Goal: Navigation & Orientation: Find specific page/section

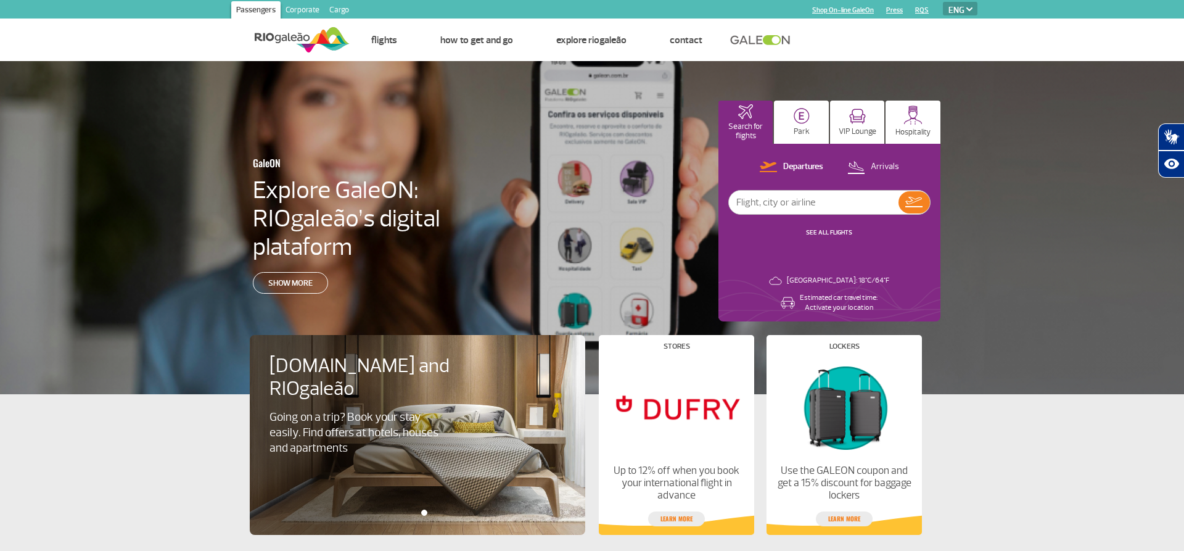
scroll to position [189, 0]
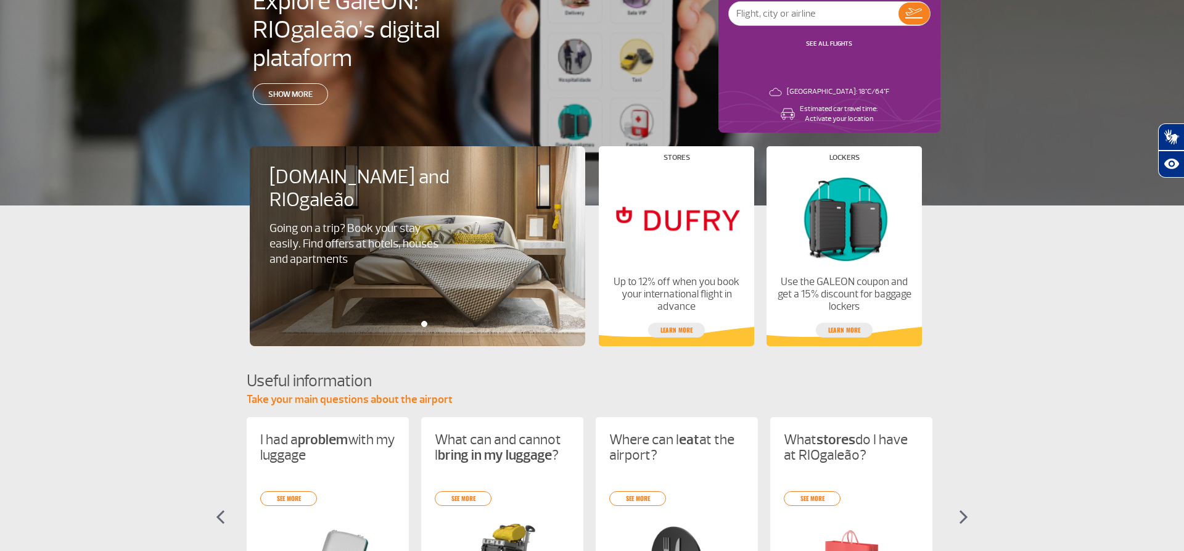
click at [1031, 231] on app-card-alimentacao "Booking.com and RIOgaleão Going on a trip? Book your stay easily. Find offers a…" at bounding box center [592, 275] width 1184 height 141
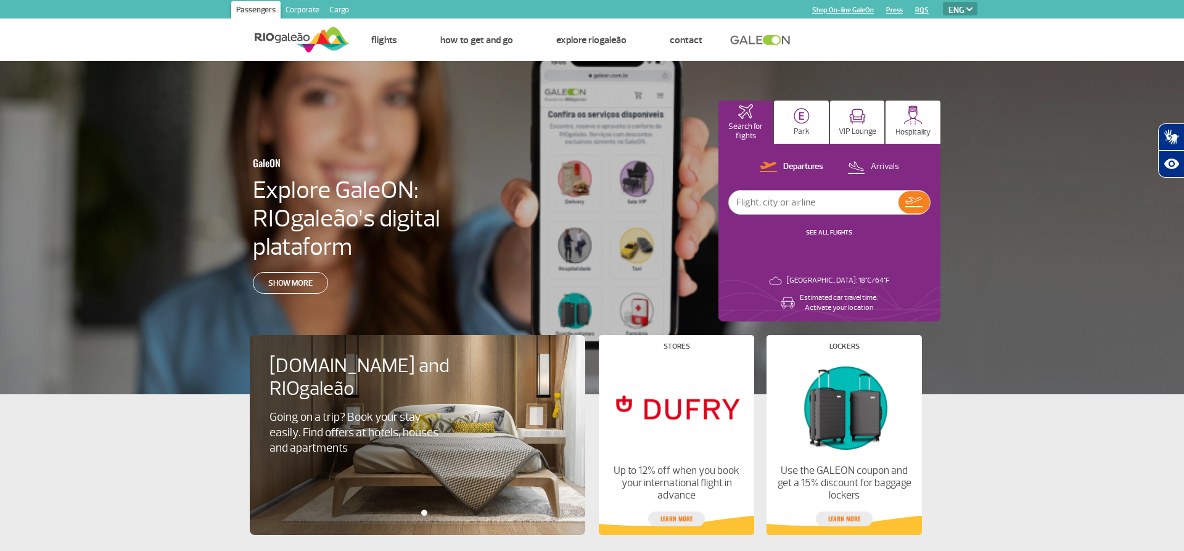
click at [943, 2] on select "PT ENG ESP" at bounding box center [960, 9] width 35 height 14
select select "pt-BR"
click option "PT" at bounding box center [0, 0] width 0 height 0
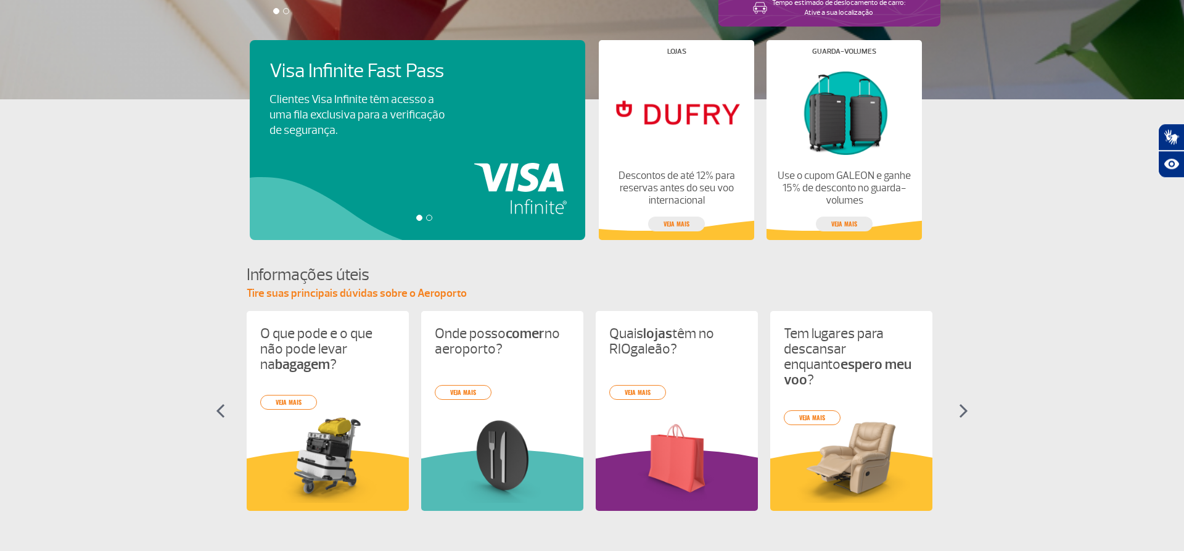
scroll to position [377, 0]
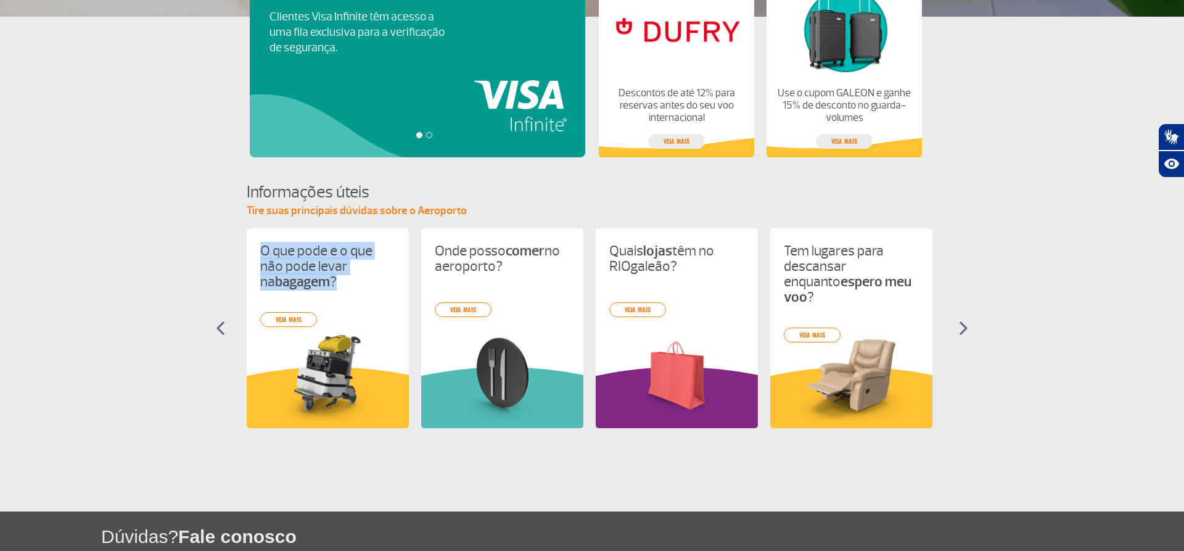
drag, startPoint x: 264, startPoint y: 248, endPoint x: 340, endPoint y: 281, distance: 82.6
click at [340, 281] on div "O que pode e o que não pode levar na bagagem ? veja mais Onde posso comer no ae…" at bounding box center [592, 342] width 691 height 228
copy p "O que pode e o que não pode levar na bagagem ?"
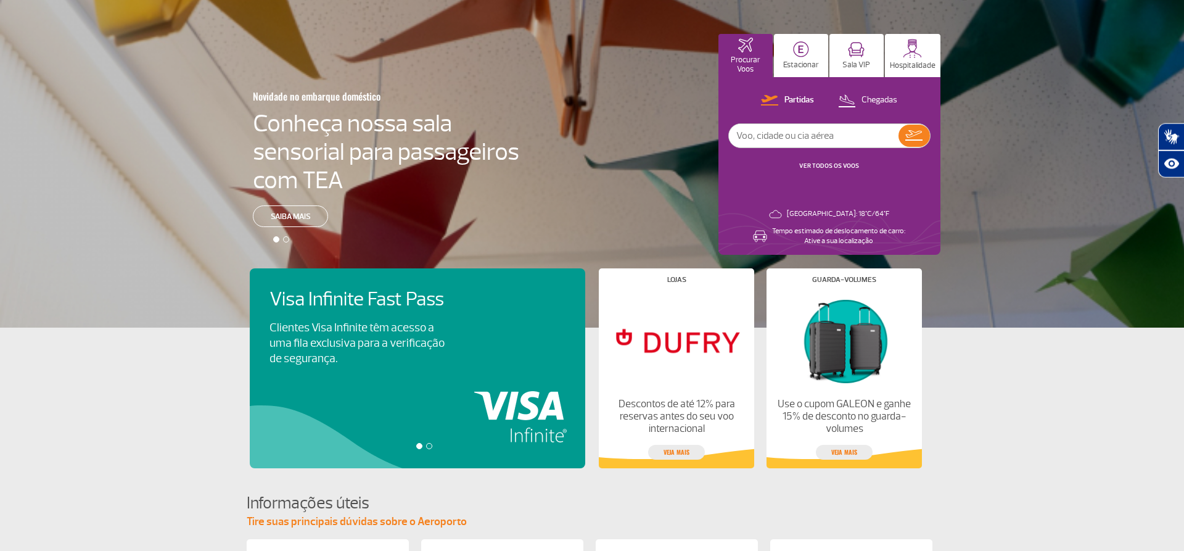
scroll to position [0, 0]
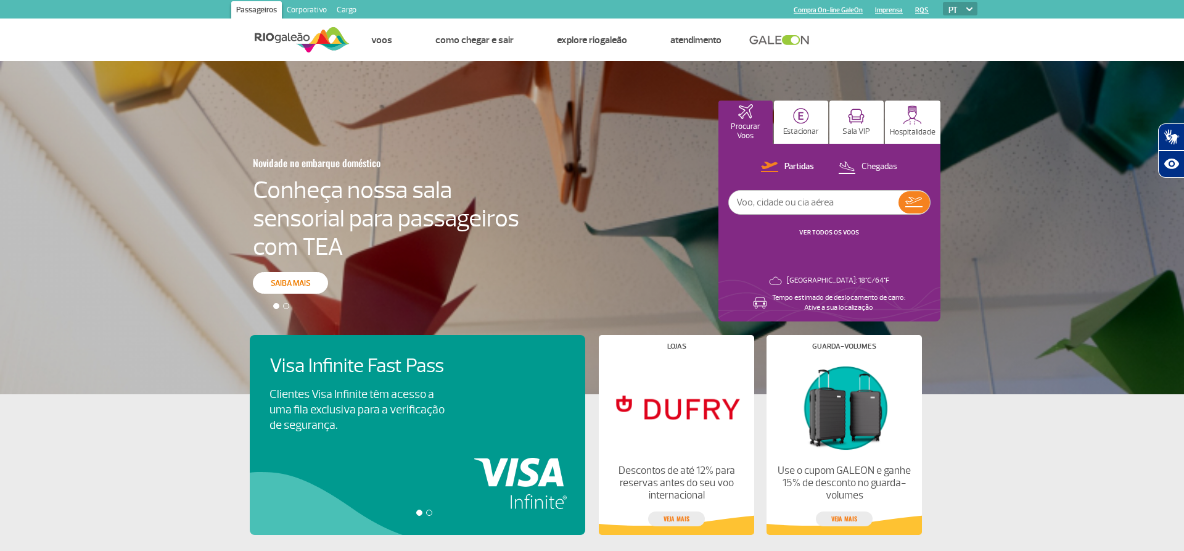
click at [289, 287] on link "Saiba mais" at bounding box center [290, 283] width 75 height 22
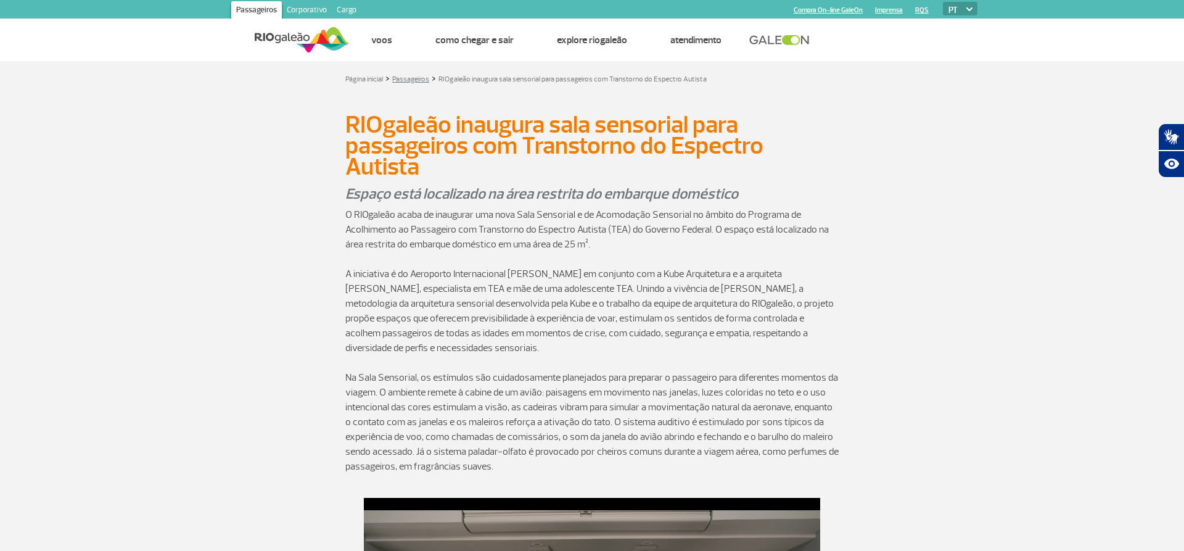
click at [421, 81] on link "Passageiros" at bounding box center [410, 79] width 37 height 9
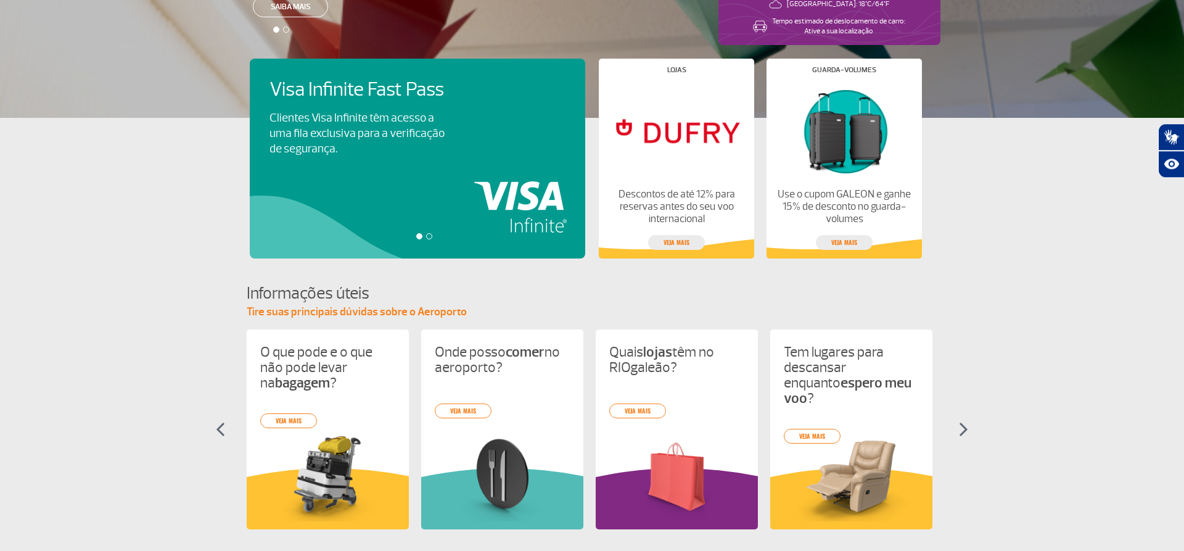
scroll to position [377, 0]
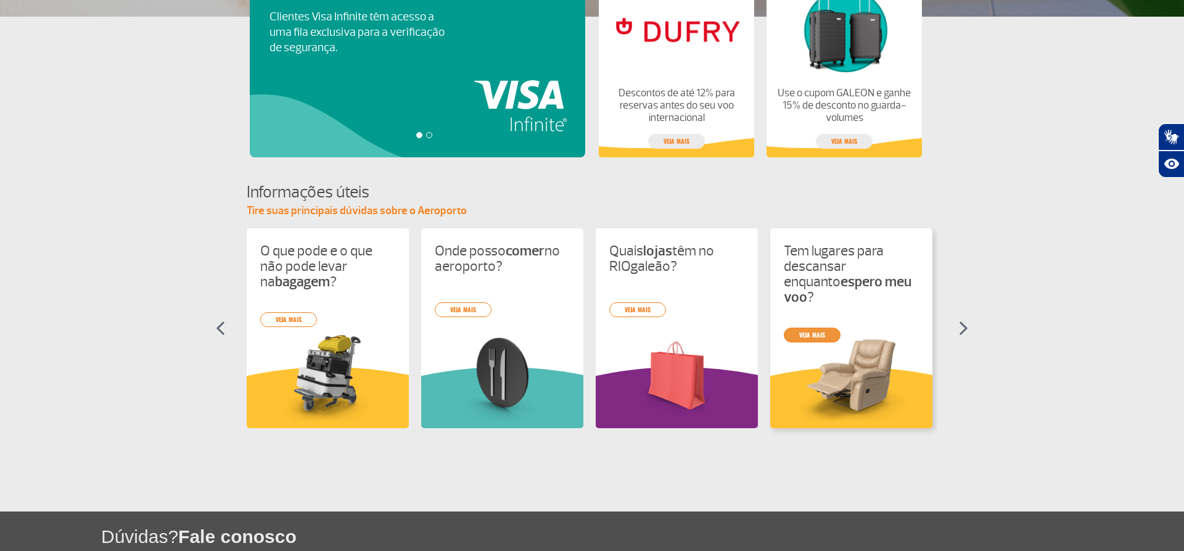
click at [815, 327] on link "veja mais" at bounding box center [812, 334] width 57 height 15
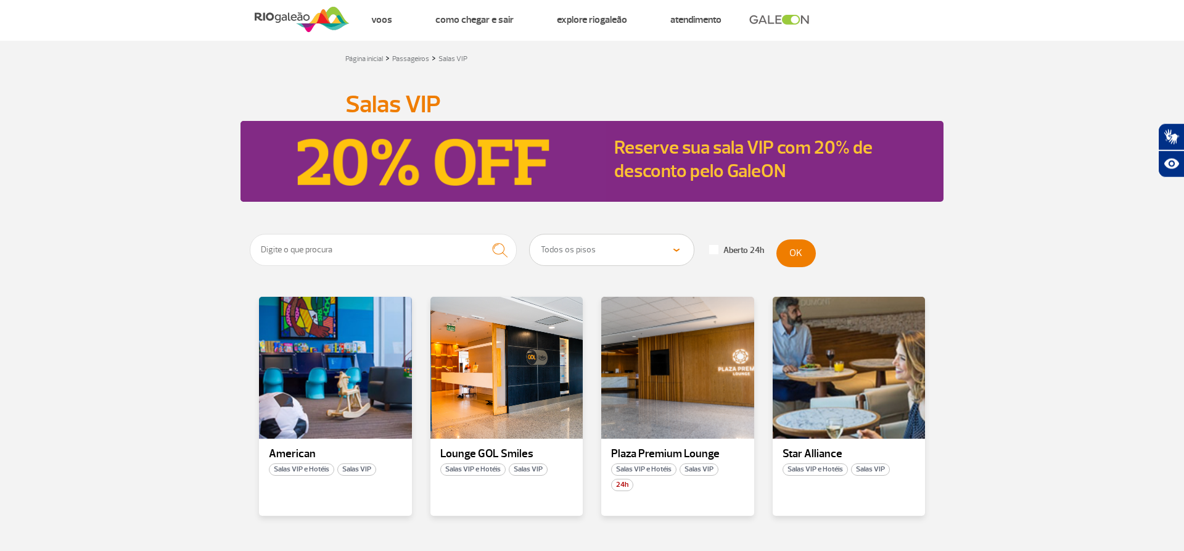
scroll to position [12, 0]
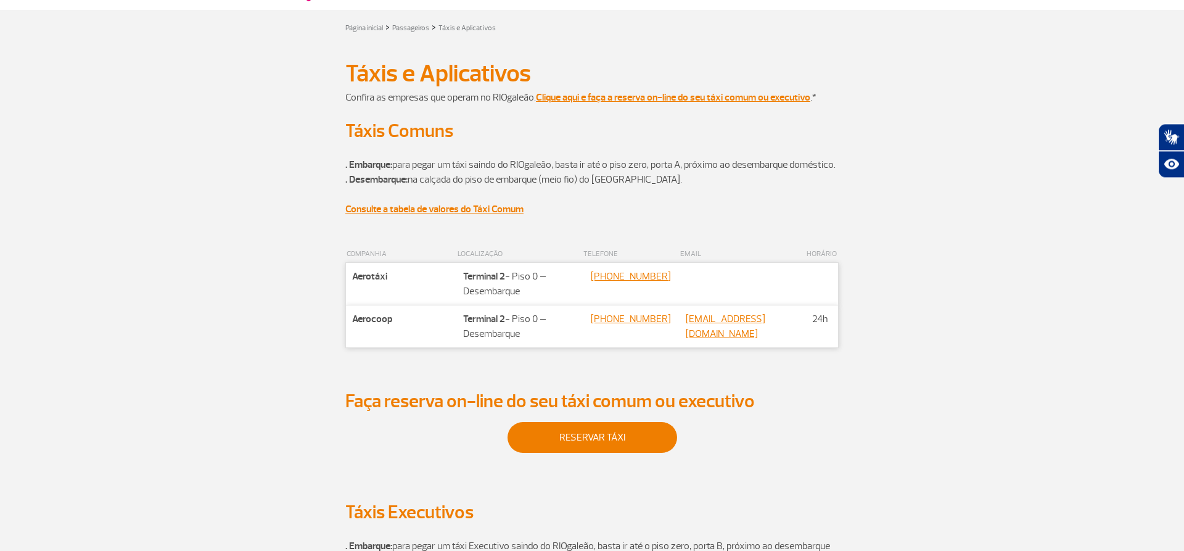
scroll to position [126, 0]
